Goal: Information Seeking & Learning: Learn about a topic

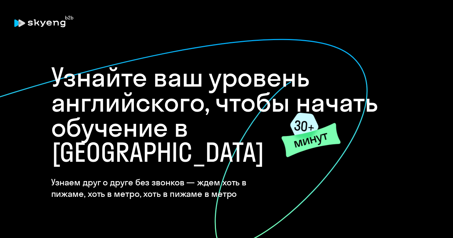
click at [241, 123] on h1 "Узнайте ваш уровень английского, чтобы начать обучение в [GEOGRAPHIC_DATA]" at bounding box center [226, 115] width 351 height 100
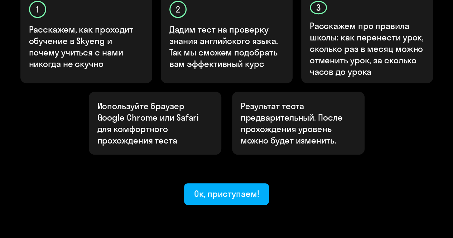
scroll to position [279, 0]
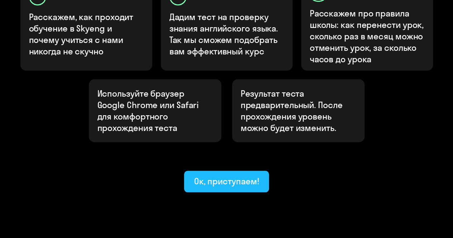
click at [246, 176] on div "Ок, приступаем!" at bounding box center [226, 181] width 65 height 11
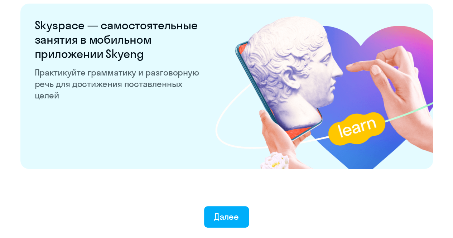
scroll to position [1422, 0]
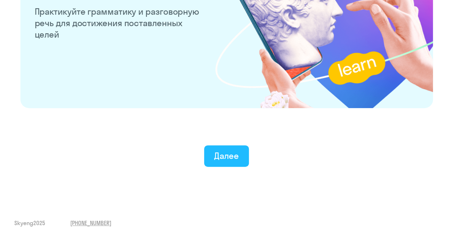
click at [229, 155] on div "Далее" at bounding box center [226, 155] width 25 height 11
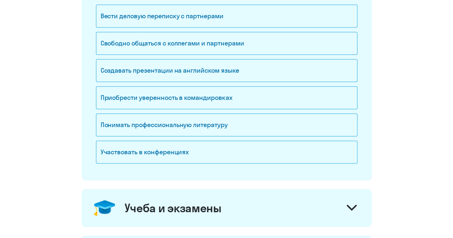
scroll to position [107, 0]
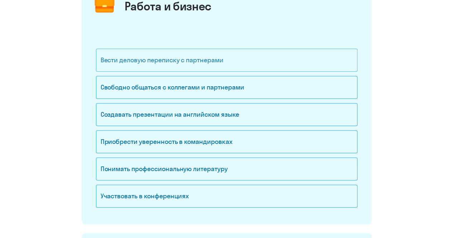
click at [157, 63] on div "Вести деловую переписку с партнерами" at bounding box center [227, 60] width 262 height 23
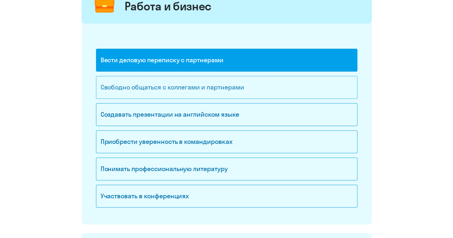
click at [160, 83] on div "Свободно общаться с коллегами и партнерами" at bounding box center [227, 87] width 262 height 23
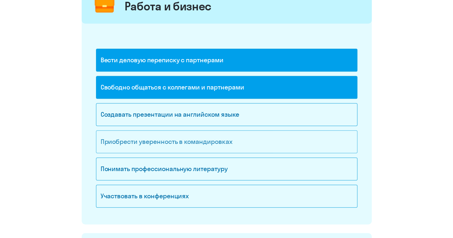
click at [150, 143] on div "Приобрести уверенность в командировках" at bounding box center [227, 141] width 262 height 23
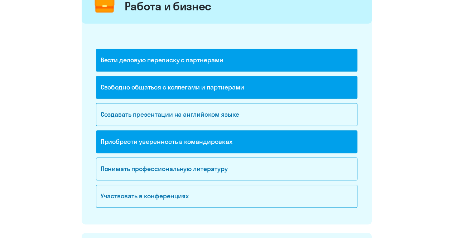
click at [162, 99] on div "Свободно общаться с коллегами и партнерами" at bounding box center [227, 89] width 262 height 27
click at [161, 106] on div "Создавать презентации на английском языке" at bounding box center [227, 114] width 262 height 23
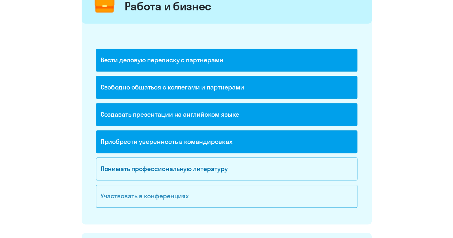
click at [143, 191] on div "Участвовать в конференциях" at bounding box center [227, 196] width 262 height 23
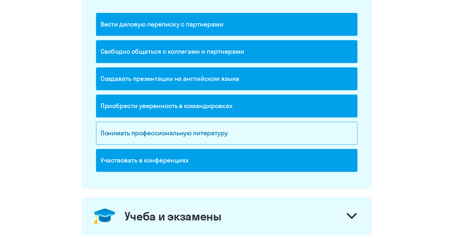
scroll to position [179, 0]
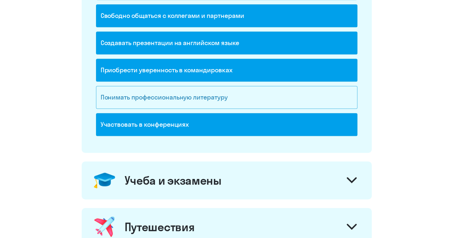
click at [165, 96] on div "Понимать профессиональную литературу" at bounding box center [227, 97] width 262 height 23
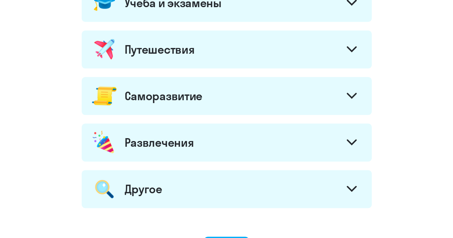
scroll to position [322, 0]
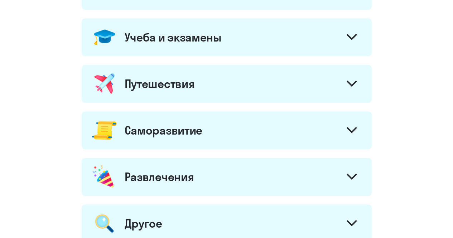
click at [345, 81] on div at bounding box center [351, 84] width 17 height 17
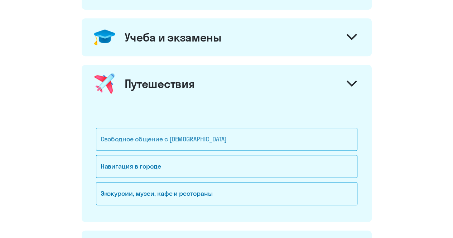
click at [198, 135] on div "Свободное общение с [DEMOGRAPHIC_DATA]" at bounding box center [227, 139] width 262 height 23
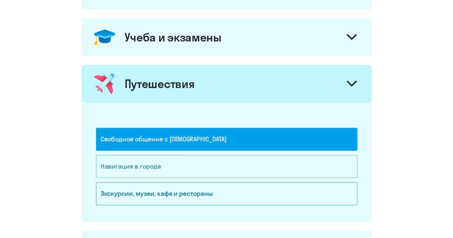
click at [165, 164] on div "Навигация в городе" at bounding box center [227, 166] width 262 height 23
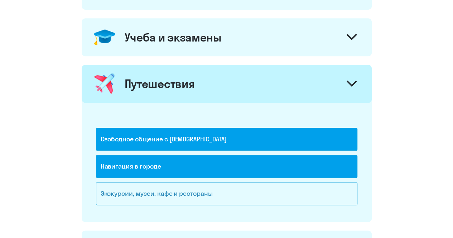
click at [167, 194] on div "Экскурсии, музеи, кафе и рестораны" at bounding box center [227, 193] width 262 height 23
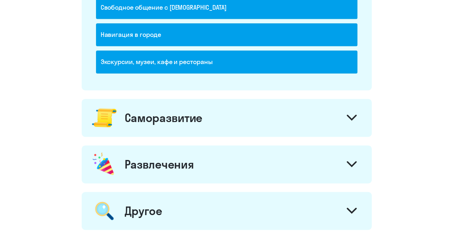
scroll to position [466, 0]
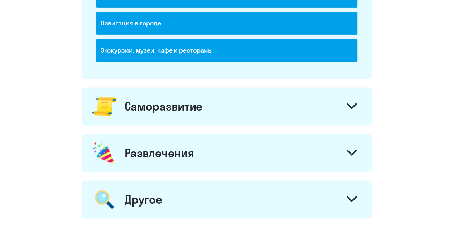
click at [356, 107] on div at bounding box center [351, 107] width 17 height 17
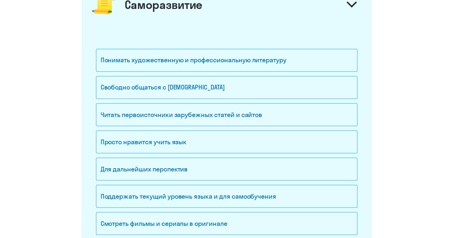
scroll to position [573, 0]
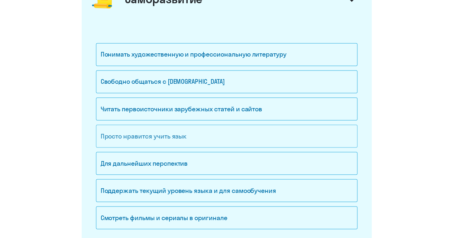
click at [203, 136] on div "Просто нравится учить язык" at bounding box center [227, 136] width 262 height 23
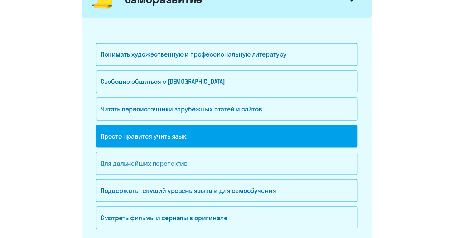
click at [209, 159] on div "Для дальнейших перспектив" at bounding box center [227, 163] width 262 height 23
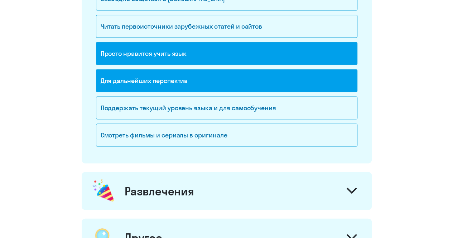
scroll to position [681, 0]
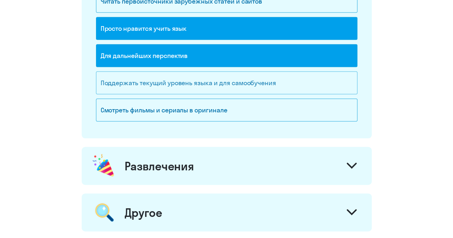
click at [267, 82] on div "Поддержать текущий уровень языка и для cамообучения" at bounding box center [227, 83] width 262 height 23
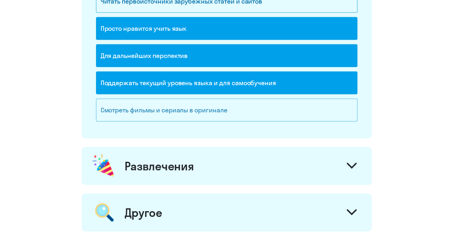
click at [213, 111] on div "Смотреть фильмы и сериалы в оригинале" at bounding box center [227, 110] width 262 height 23
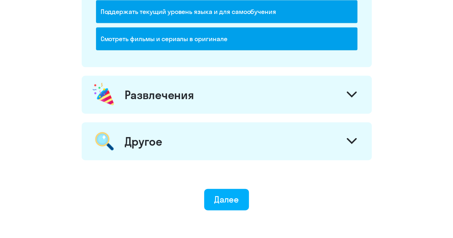
scroll to position [752, 0]
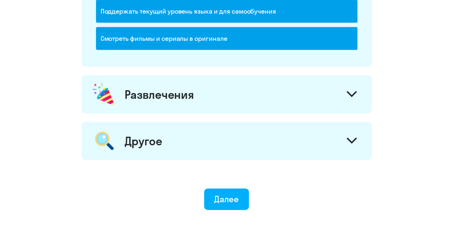
click at [355, 91] on icon at bounding box center [352, 94] width 10 height 6
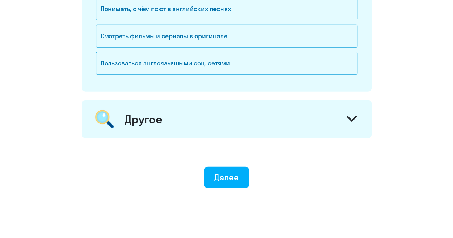
scroll to position [931, 0]
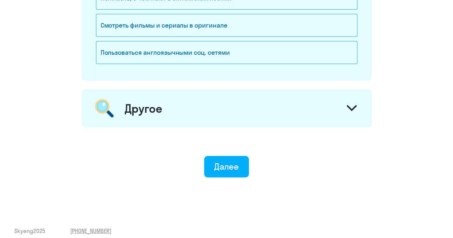
click at [356, 111] on div at bounding box center [351, 109] width 17 height 17
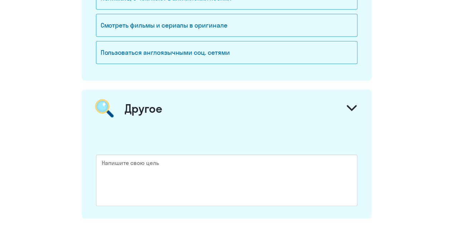
click at [356, 111] on div at bounding box center [351, 109] width 17 height 17
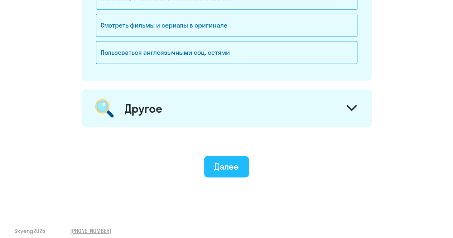
click at [228, 170] on button "Далее" at bounding box center [226, 166] width 45 height 21
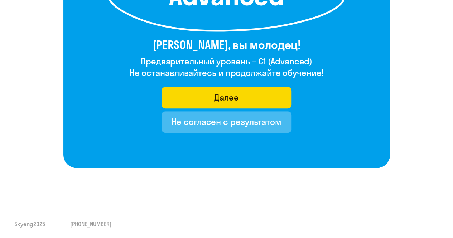
scroll to position [153, 0]
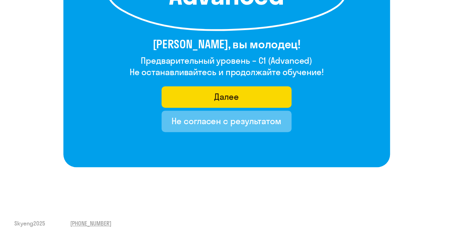
click at [239, 126] on div "Не согласен с результатом" at bounding box center [227, 120] width 110 height 11
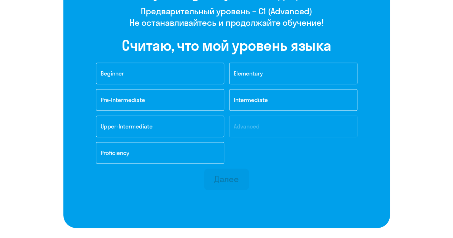
scroll to position [191, 0]
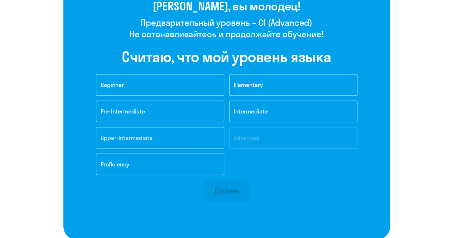
click at [136, 141] on button "Upper-Intermediate" at bounding box center [160, 137] width 128 height 21
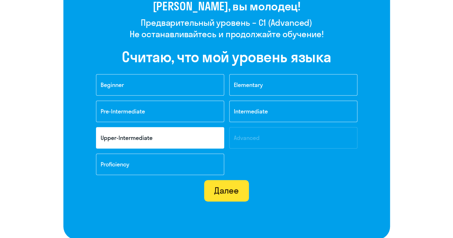
click at [231, 194] on div "Далее" at bounding box center [226, 190] width 25 height 11
